Goal: Task Accomplishment & Management: Use online tool/utility

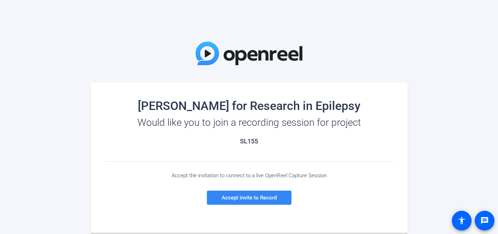
click at [241, 197] on span "Accept invite to Record" at bounding box center [249, 198] width 55 height 6
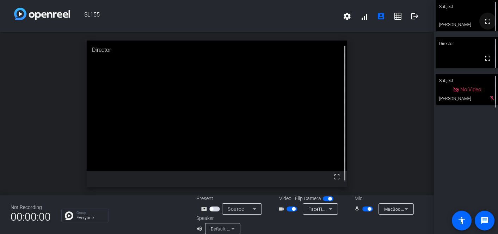
click at [484, 22] on mat-icon "fullscreen" at bounding box center [488, 21] width 8 height 8
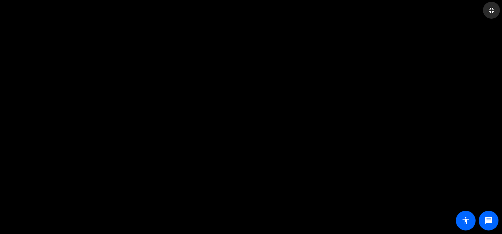
click at [490, 10] on mat-icon "fullscreen_exit" at bounding box center [491, 10] width 8 height 8
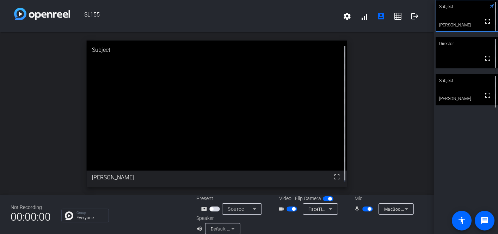
click at [457, 87] on video at bounding box center [467, 89] width 62 height 31
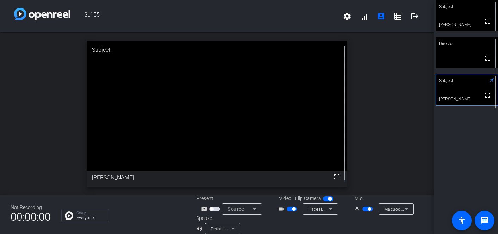
click at [464, 11] on div "Subject" at bounding box center [467, 6] width 62 height 13
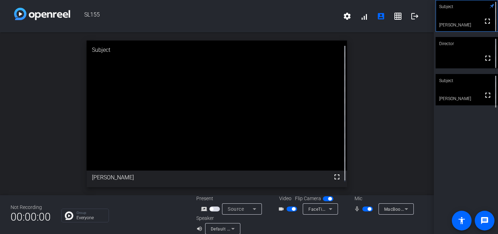
click at [369, 208] on span "button" at bounding box center [367, 209] width 11 height 5
click at [366, 210] on span "button" at bounding box center [367, 209] width 11 height 5
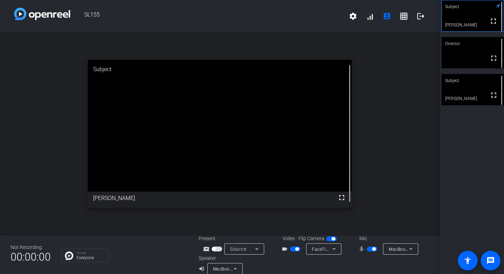
click at [348, 57] on div "open_in_new Subject fullscreen [PERSON_NAME]" at bounding box center [220, 133] width 440 height 203
click at [383, 13] on mat-icon "account_box" at bounding box center [387, 16] width 8 height 8
click at [401, 14] on mat-icon "grid_on" at bounding box center [404, 16] width 8 height 8
